Goal: Feedback & Contribution: Submit feedback/report problem

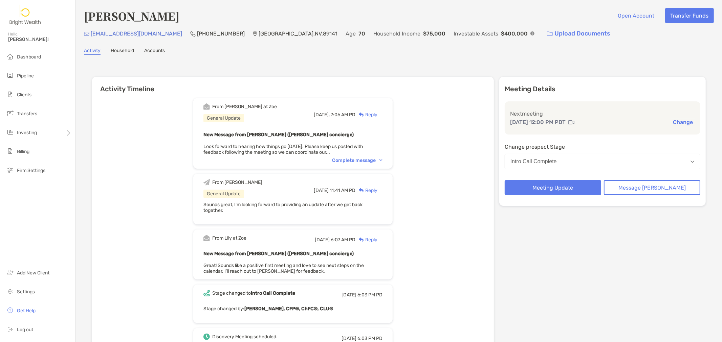
click at [476, 136] on div "From [PERSON_NAME] at [PERSON_NAME] General Update [DATE], 7:06 AM PD Reply New…" at bounding box center [293, 301] width 402 height 416
click at [359, 158] on div "Complete message" at bounding box center [357, 161] width 50 height 6
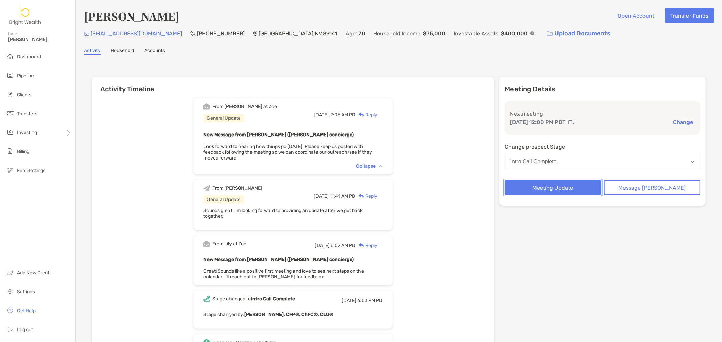
click at [533, 184] on button "Meeting Update" at bounding box center [553, 187] width 96 height 15
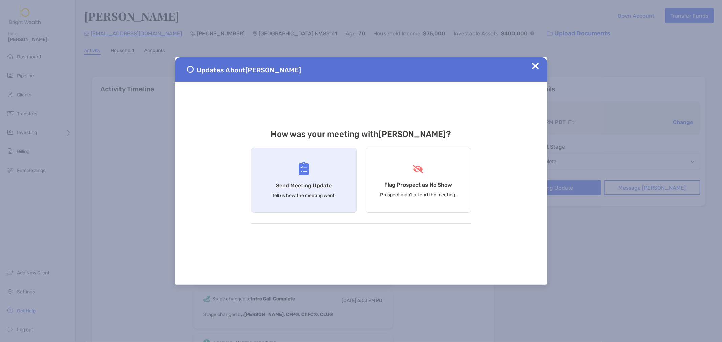
click at [286, 175] on div "Send Meeting Update Tell us how the meeting went." at bounding box center [304, 180] width 106 height 65
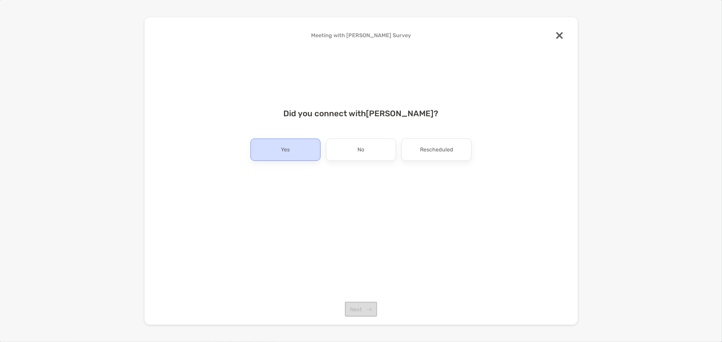
click at [289, 156] on div "Yes" at bounding box center [285, 150] width 70 height 22
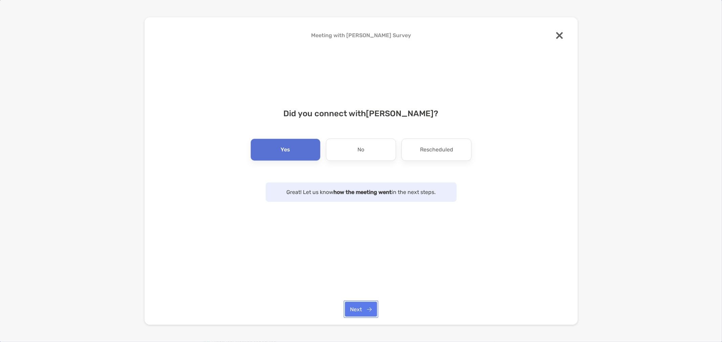
click at [354, 309] on button "Next" at bounding box center [361, 309] width 32 height 15
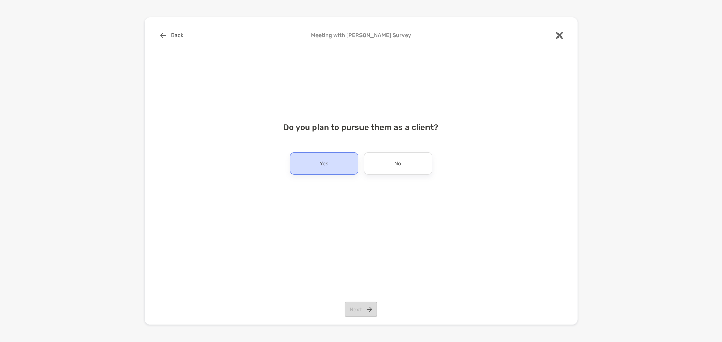
click at [325, 165] on p "Yes" at bounding box center [324, 163] width 9 height 11
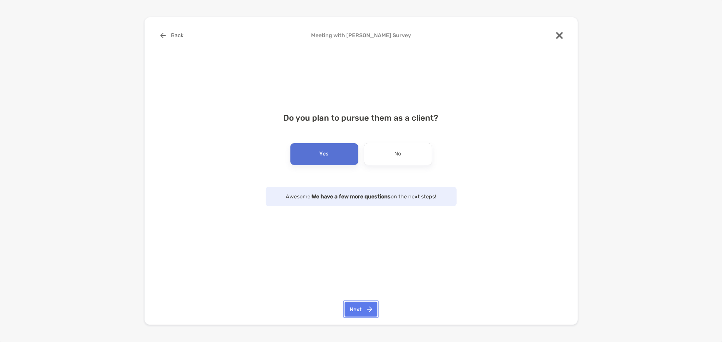
click at [363, 312] on button "Next" at bounding box center [360, 309] width 33 height 15
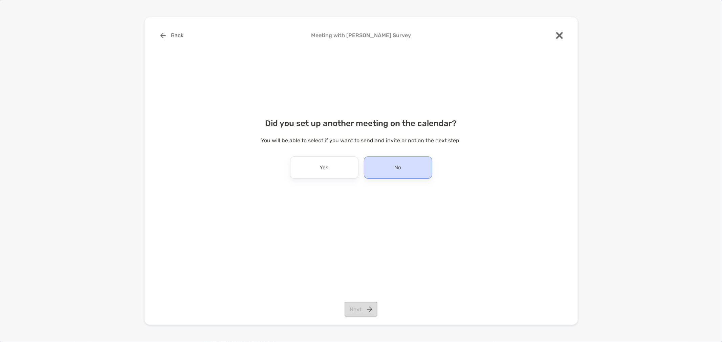
click at [386, 164] on div "No" at bounding box center [398, 168] width 68 height 22
click at [351, 316] on button "Next" at bounding box center [360, 309] width 33 height 15
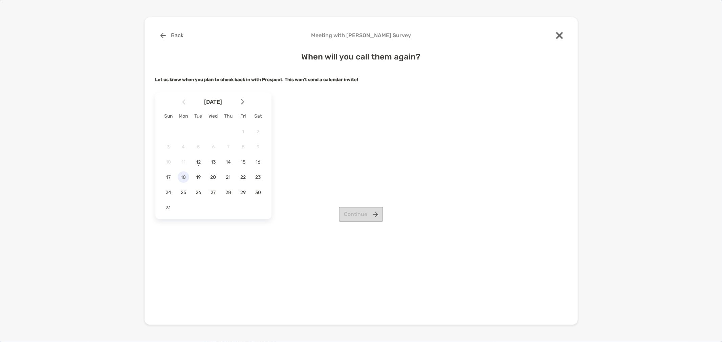
click at [183, 180] on span "18" at bounding box center [184, 178] width 12 height 6
click at [341, 210] on button "Continue" at bounding box center [361, 214] width 44 height 15
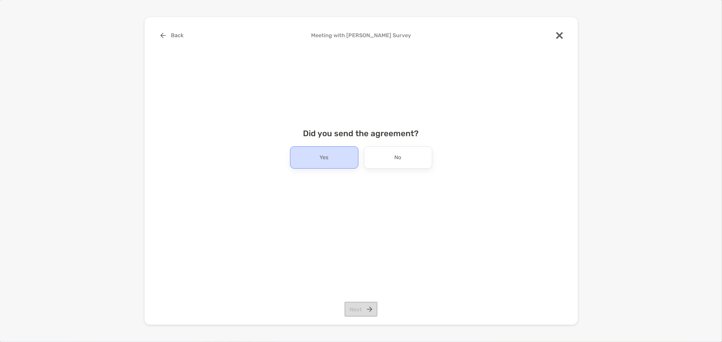
click at [343, 158] on div "Yes" at bounding box center [324, 158] width 68 height 22
click at [355, 309] on button "Next" at bounding box center [360, 309] width 33 height 15
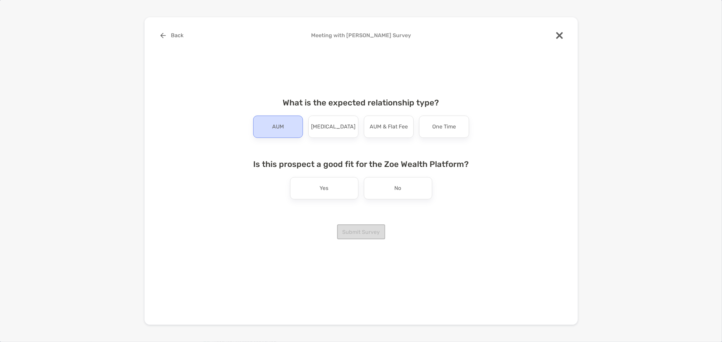
click at [278, 133] on div "AUM" at bounding box center [278, 127] width 50 height 22
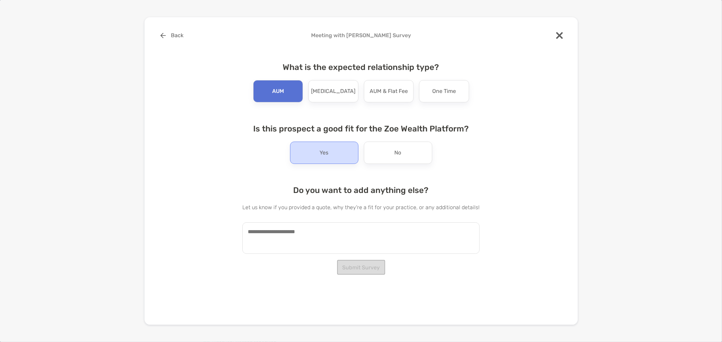
click at [330, 157] on div "Yes" at bounding box center [324, 153] width 68 height 22
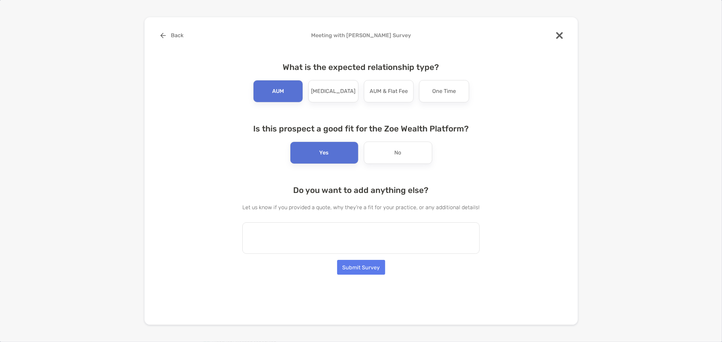
drag, startPoint x: 322, startPoint y: 234, endPoint x: 317, endPoint y: 225, distance: 10.3
click at [319, 231] on textarea at bounding box center [360, 238] width 237 height 31
type textarea "*"
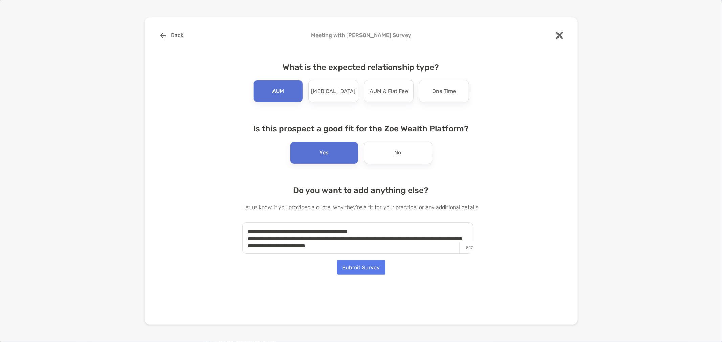
type textarea "**********"
click at [376, 270] on button "Submit Survey" at bounding box center [361, 267] width 48 height 15
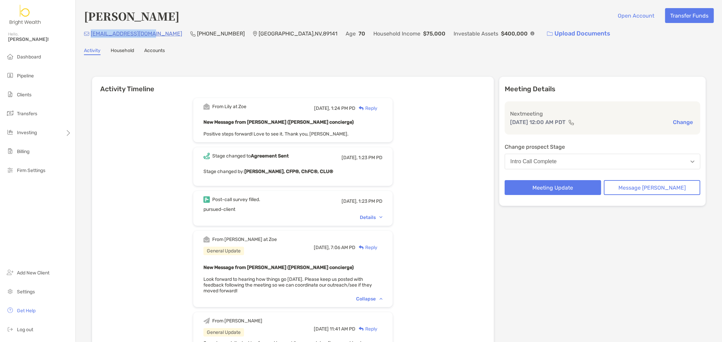
drag, startPoint x: 153, startPoint y: 31, endPoint x: 90, endPoint y: 36, distance: 62.4
click at [90, 36] on div "[EMAIL_ADDRESS][DOMAIN_NAME] (732) 330-[GEOGRAPHIC_DATA] Age [DEMOGRAPHIC_DATA]…" at bounding box center [399, 33] width 630 height 15
copy p "[EMAIL_ADDRESS][DOMAIN_NAME]"
